Goal: Transaction & Acquisition: Purchase product/service

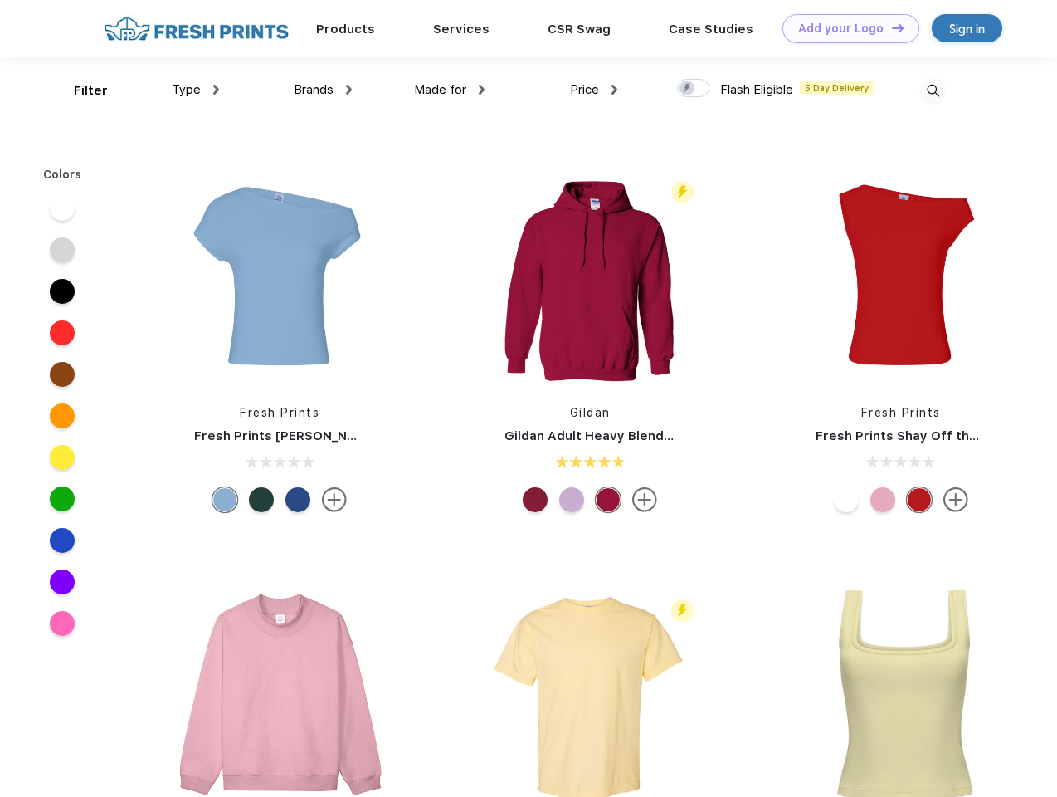
scroll to position [1, 0]
click at [845, 28] on link "Add your Logo Design Tool" at bounding box center [850, 28] width 137 height 29
click at [0, 0] on div "Design Tool" at bounding box center [0, 0] width 0 height 0
click at [890, 27] on link "Add your Logo Design Tool" at bounding box center [850, 28] width 137 height 29
click at [80, 90] on div "Filter" at bounding box center [91, 90] width 34 height 19
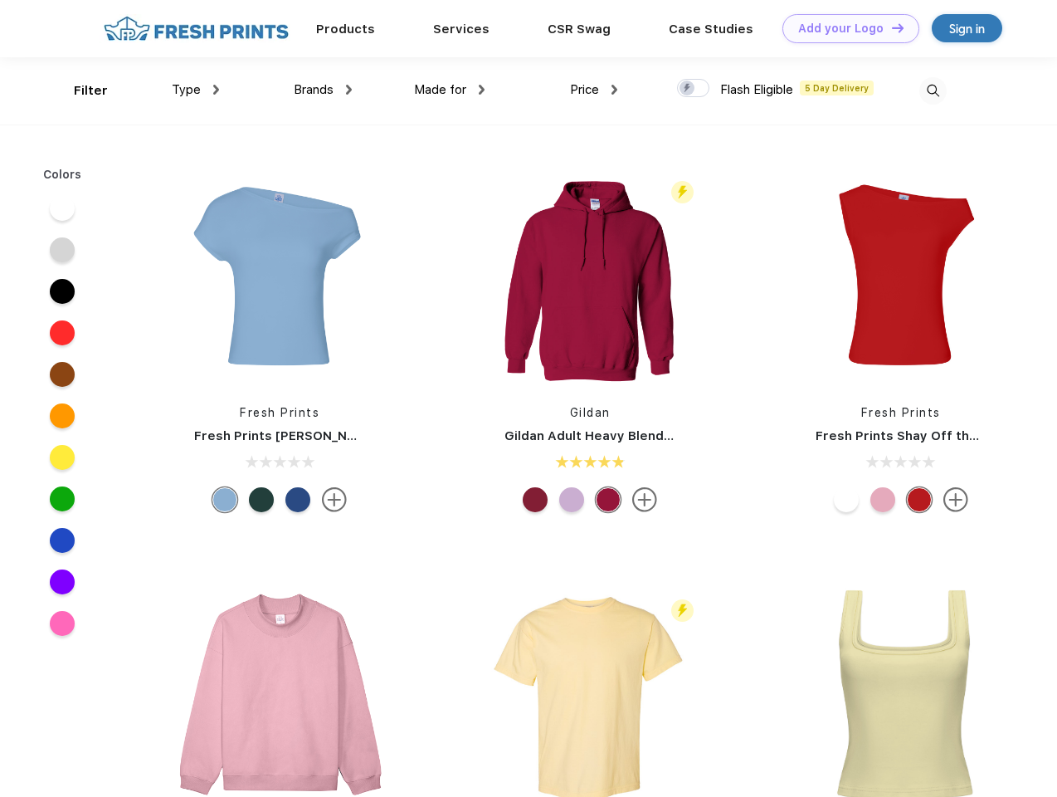
click at [196, 90] on span "Type" at bounding box center [186, 89] width 29 height 15
click at [323, 90] on span "Brands" at bounding box center [314, 89] width 40 height 15
click at [450, 90] on span "Made for" at bounding box center [440, 89] width 52 height 15
click at [594, 90] on span "Price" at bounding box center [584, 89] width 29 height 15
click at [694, 89] on div at bounding box center [693, 88] width 32 height 18
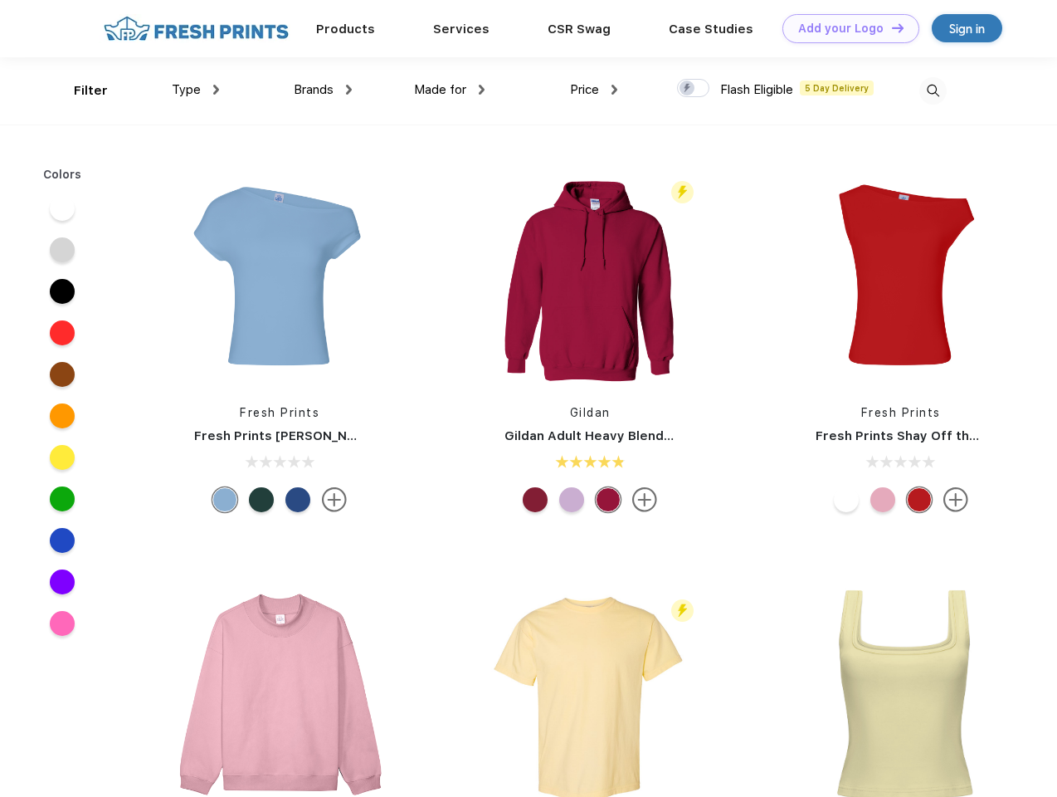
click at [688, 89] on input "checkbox" at bounding box center [682, 83] width 11 height 11
click at [933, 90] on img at bounding box center [932, 90] width 27 height 27
